Goal: Navigation & Orientation: Find specific page/section

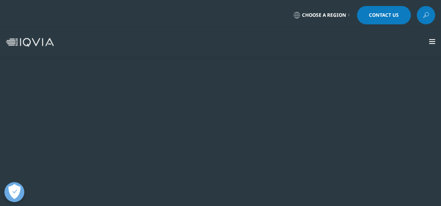
scroll to position [4, 4]
click at [342, 15] on span "Choose a Region" at bounding box center [324, 15] width 44 height 6
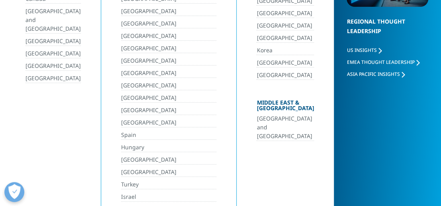
scroll to position [139, 0]
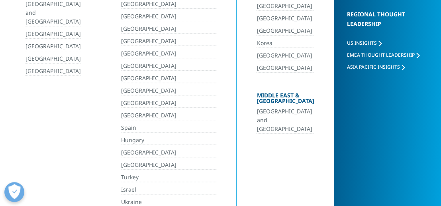
click at [124, 136] on link "Hungary" at bounding box center [168, 140] width 95 height 9
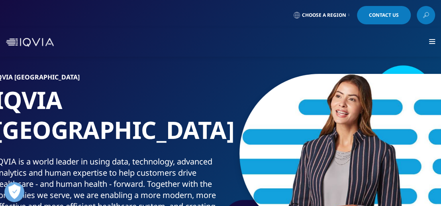
click at [252, 36] on div "Solutions quick find a capability Clear Search Loading SOLUTIONS Research & Dev…" at bounding box center [220, 42] width 441 height 29
click at [229, 63] on section "IQVIA [GEOGRAPHIC_DATA] IQVIA [GEOGRAPHIC_DATA] IQVIA is a world leader in usin…" at bounding box center [220, 147] width 441 height 294
